Goal: Find specific page/section: Find specific page/section

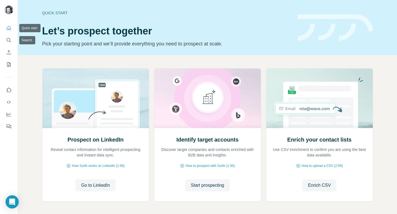
click at [10, 28] on icon "Quick start" at bounding box center [9, 28] width 6 height 6
click at [8, 66] on icon "My lists" at bounding box center [9, 64] width 3 height 4
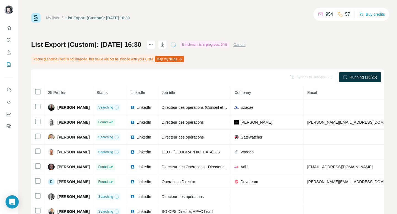
click at [55, 18] on link "My lists" at bounding box center [52, 18] width 13 height 4
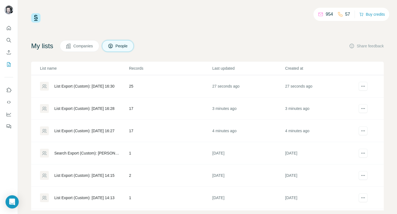
click at [96, 131] on div "List Export (Custom): [DATE] 16:27" at bounding box center [84, 131] width 60 height 6
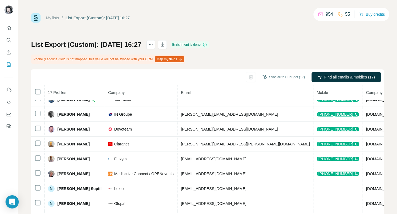
scroll to position [0, 138]
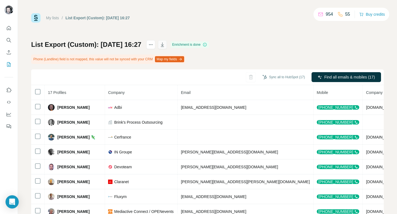
click at [165, 46] on icon "button" at bounding box center [163, 45] width 6 height 6
click at [50, 17] on link "My lists" at bounding box center [52, 18] width 13 height 4
